Goal: Transaction & Acquisition: Purchase product/service

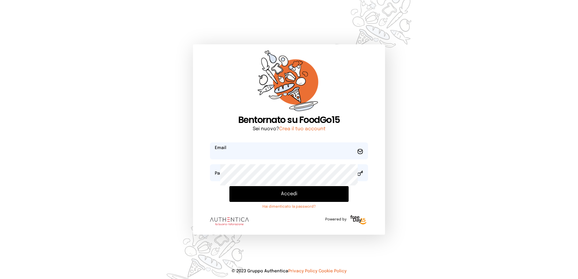
type input "**********"
click at [284, 202] on button "Accedi" at bounding box center [290, 194] width 120 height 16
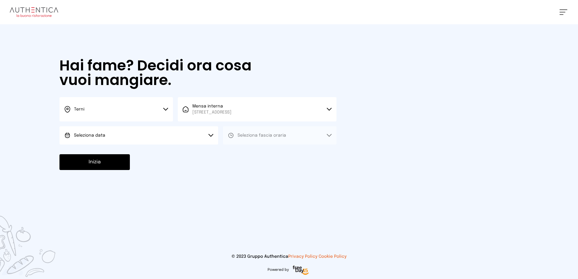
click at [124, 145] on button "Seleziona data" at bounding box center [139, 135] width 159 height 18
click at [137, 160] on li "[DATE], [DATE]" at bounding box center [139, 153] width 159 height 16
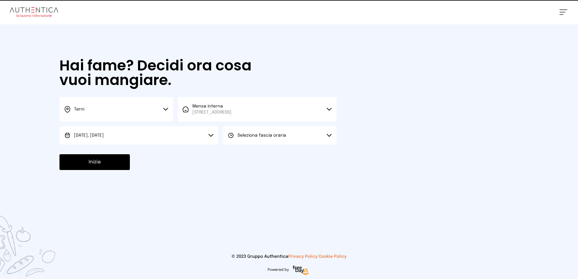
click at [286, 138] on span "Seleziona fascia oraria" at bounding box center [262, 135] width 49 height 4
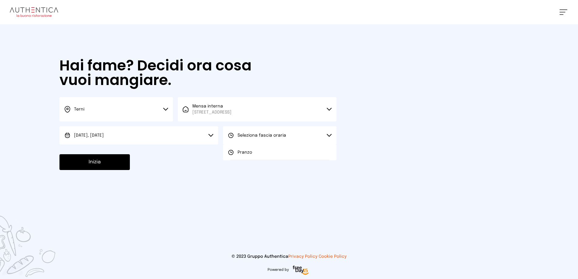
drag, startPoint x: 290, startPoint y: 192, endPoint x: 280, endPoint y: 194, distance: 10.1
click at [290, 160] on li "Pranzo" at bounding box center [280, 153] width 114 height 16
click at [127, 170] on button "Inizia" at bounding box center [95, 162] width 70 height 16
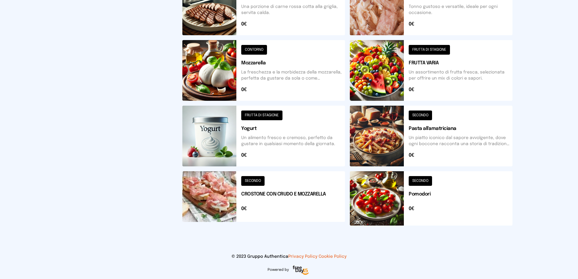
scroll to position [243, 0]
click at [277, 35] on button at bounding box center [263, 4] width 163 height 61
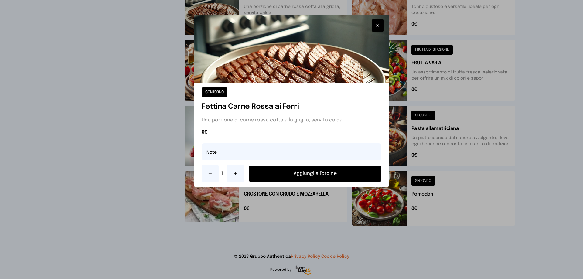
click at [375, 29] on icon "button" at bounding box center [377, 25] width 5 height 6
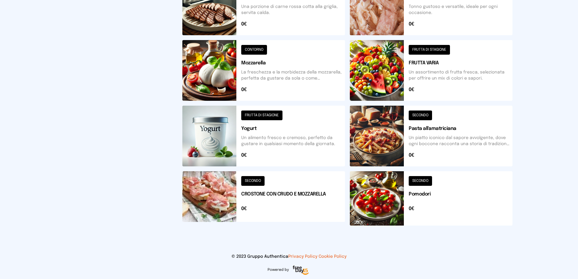
scroll to position [152, 0]
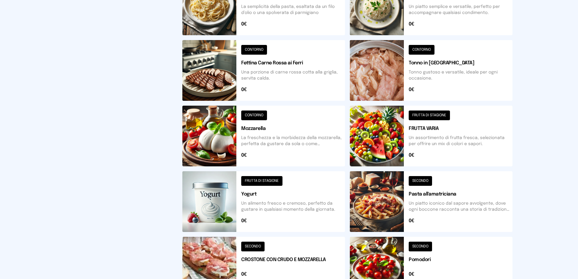
click at [283, 35] on button at bounding box center [263, 4] width 163 height 61
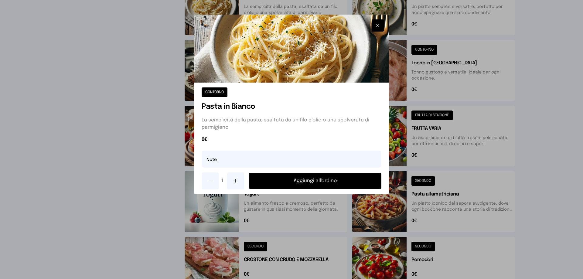
click at [306, 189] on button "Aggiungi all'ordine" at bounding box center [315, 181] width 132 height 16
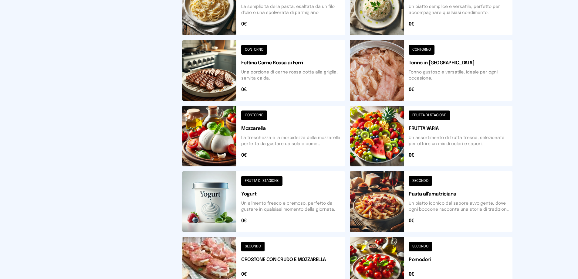
scroll to position [273, 0]
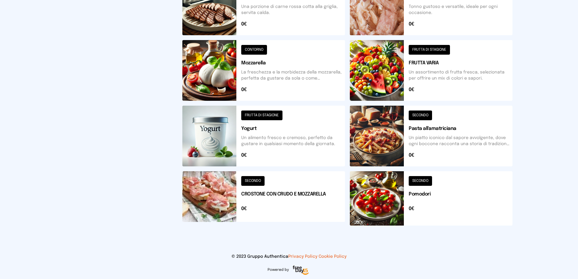
click at [433, 226] on button at bounding box center [431, 198] width 163 height 54
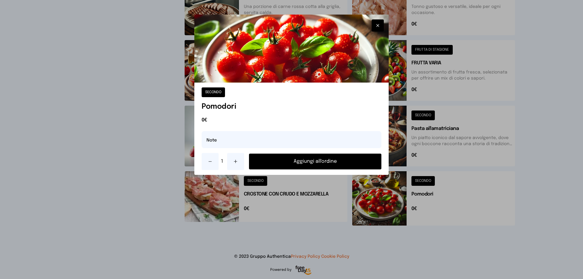
click at [335, 169] on button "Aggiungi all'ordine" at bounding box center [315, 162] width 132 height 16
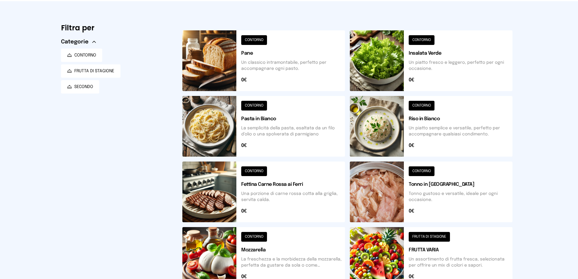
scroll to position [0, 0]
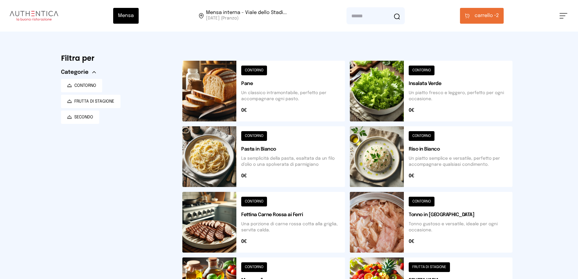
click at [489, 18] on span "carrello •" at bounding box center [486, 15] width 22 height 7
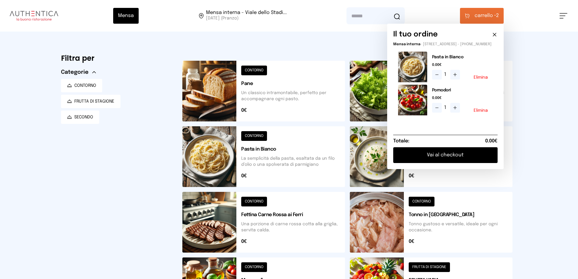
click at [434, 163] on button "Vai al checkout" at bounding box center [445, 155] width 104 height 16
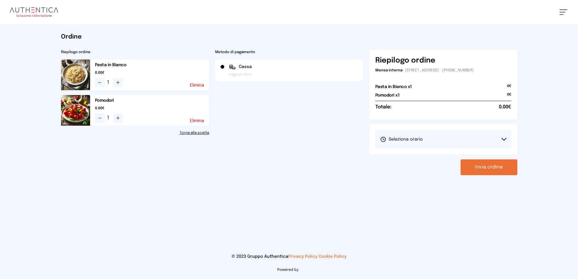
click at [417, 142] on span "Seleziona orario" at bounding box center [401, 139] width 43 height 6
click at [417, 159] on span "1° Turno (13:00 - 15:00)" at bounding box center [403, 156] width 46 height 6
click at [461, 175] on button "Invia ordine" at bounding box center [489, 167] width 57 height 16
